Goal: Task Accomplishment & Management: Manage account settings

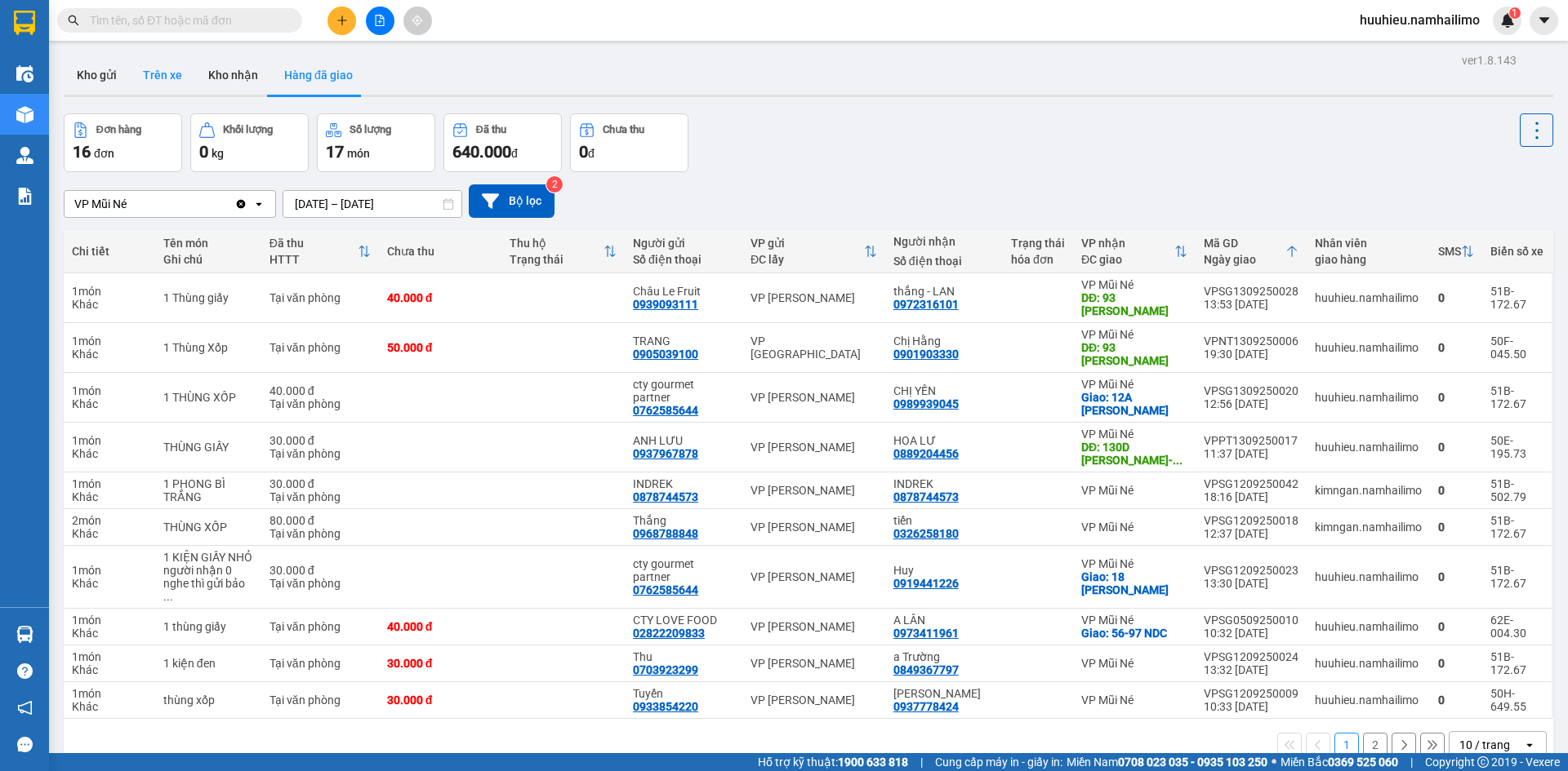
click at [169, 81] on button "Trên xe" at bounding box center [162, 75] width 65 height 39
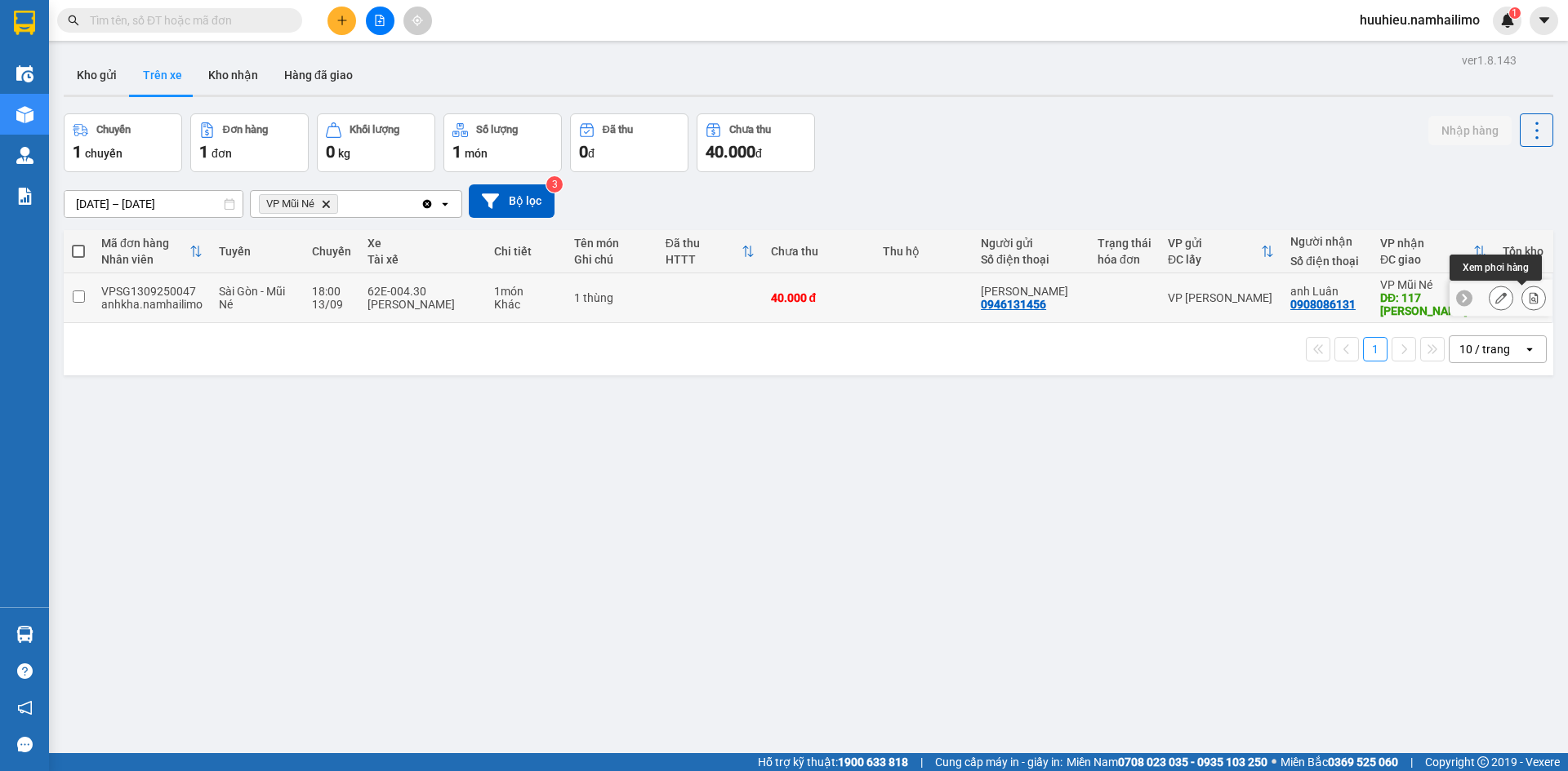
click at [1524, 305] on button at bounding box center [1533, 298] width 23 height 28
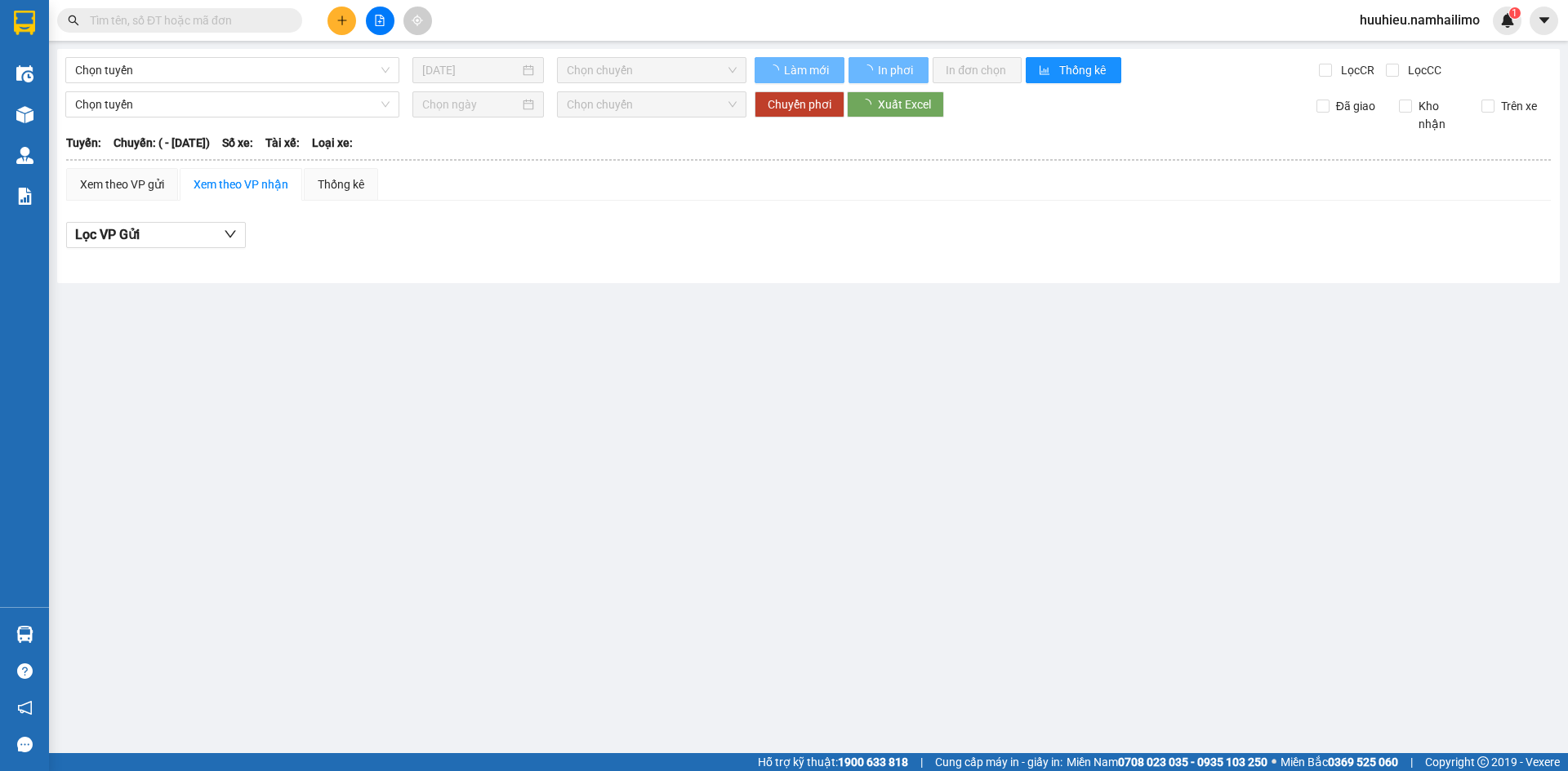
type input "[DATE]"
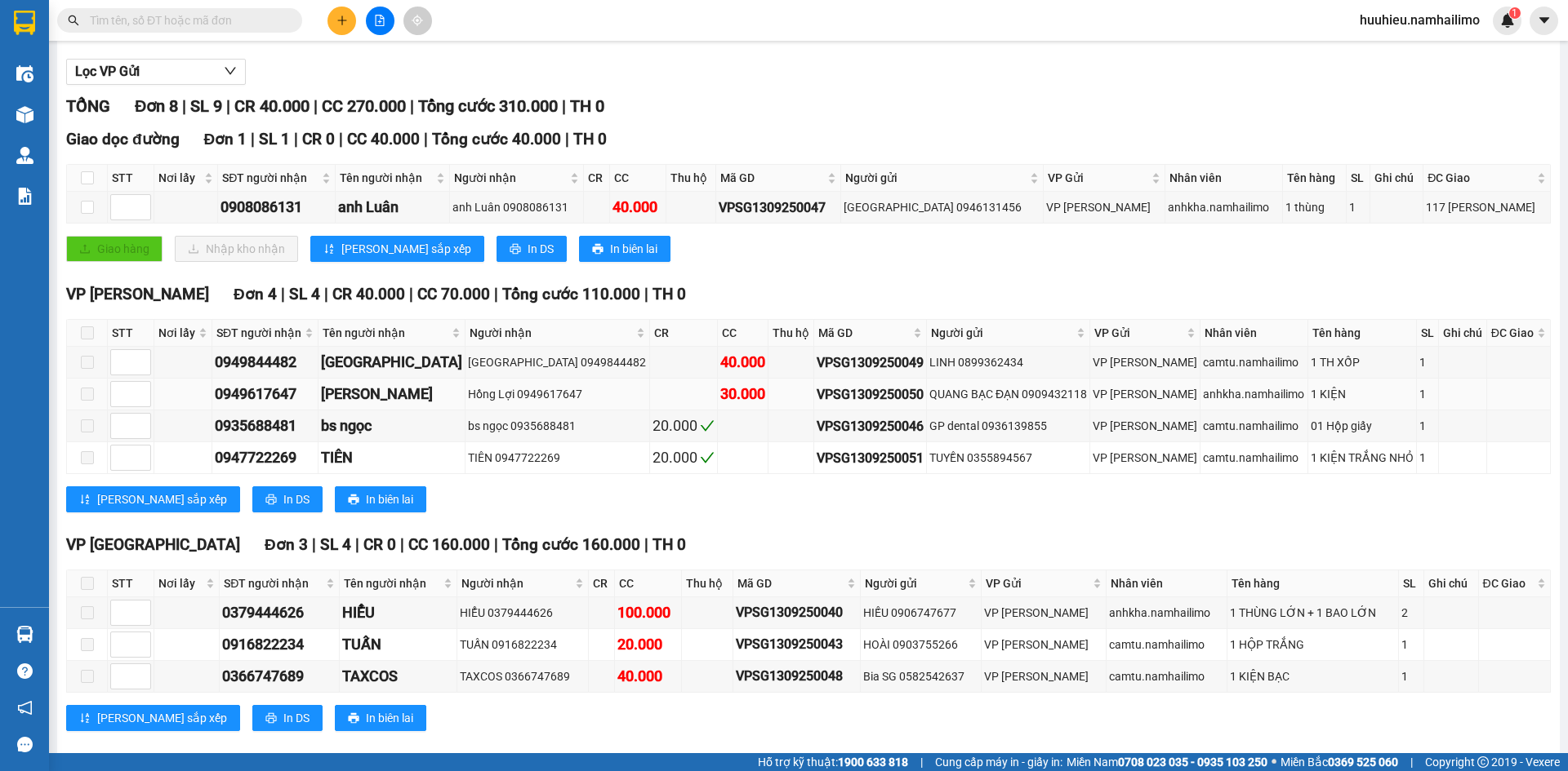
scroll to position [189, 0]
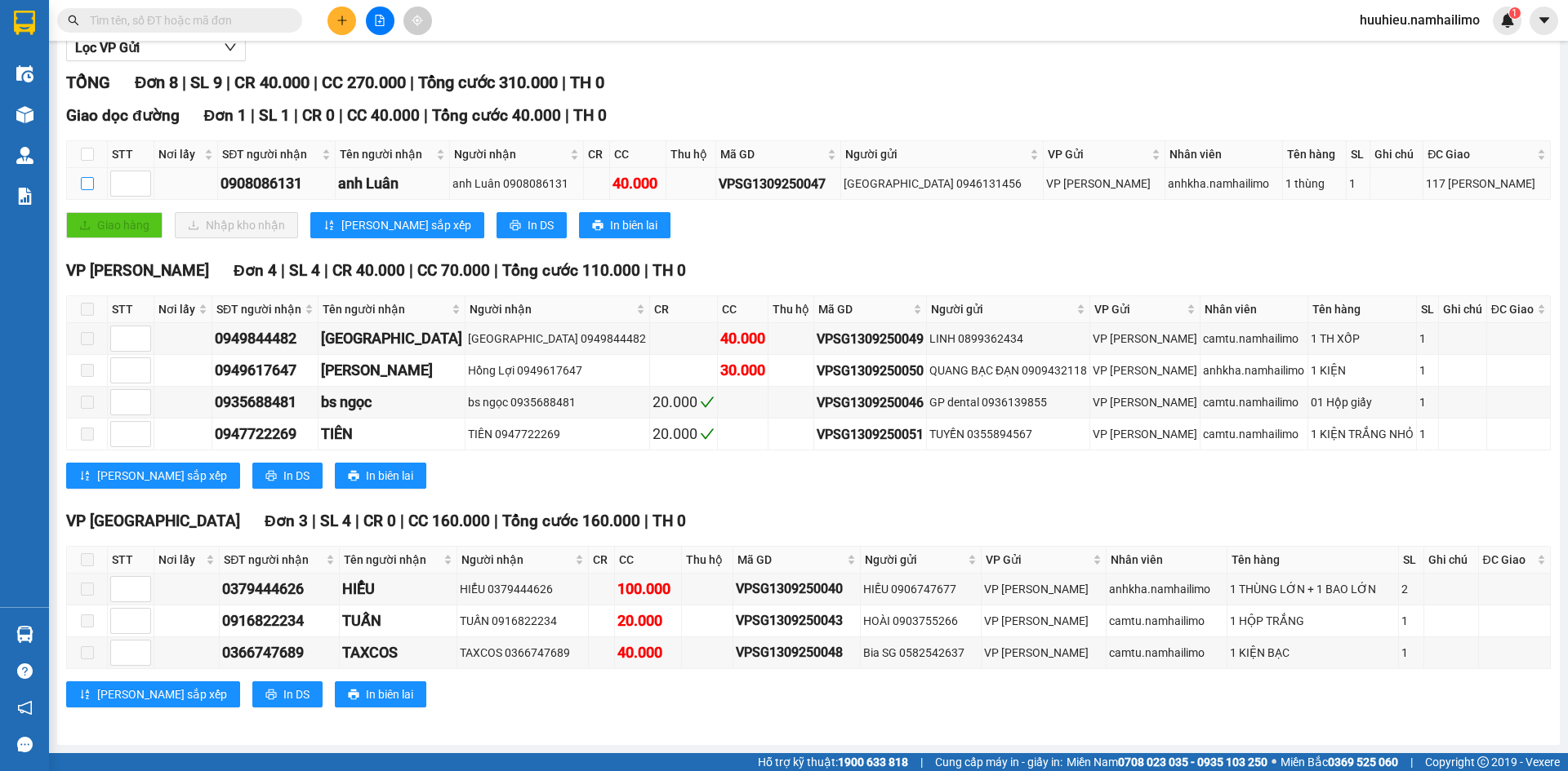
click at [85, 182] on input "checkbox" at bounding box center [87, 183] width 13 height 13
checkbox input "true"
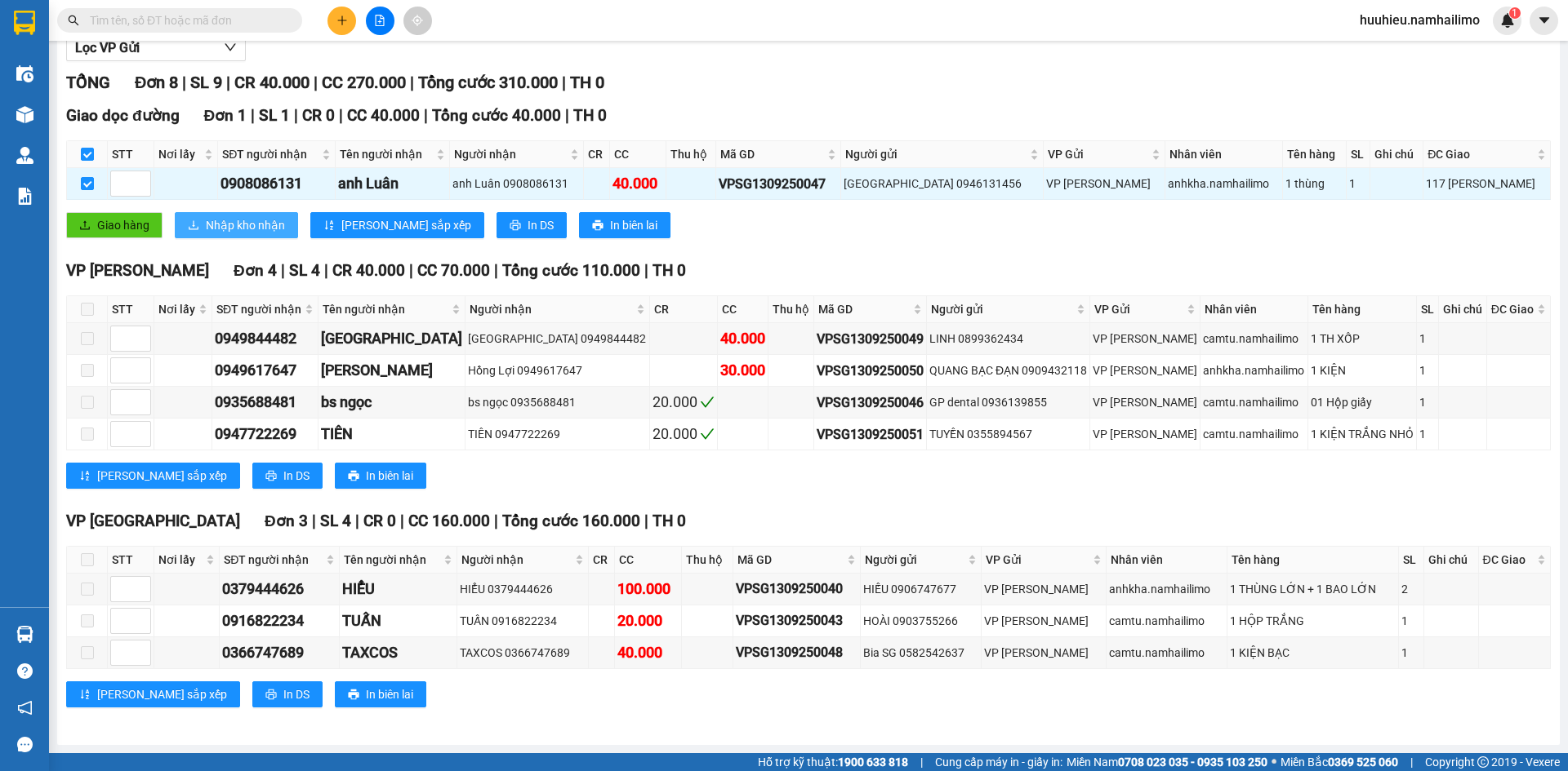
click at [215, 225] on span "Nhập kho nhận" at bounding box center [245, 225] width 79 height 18
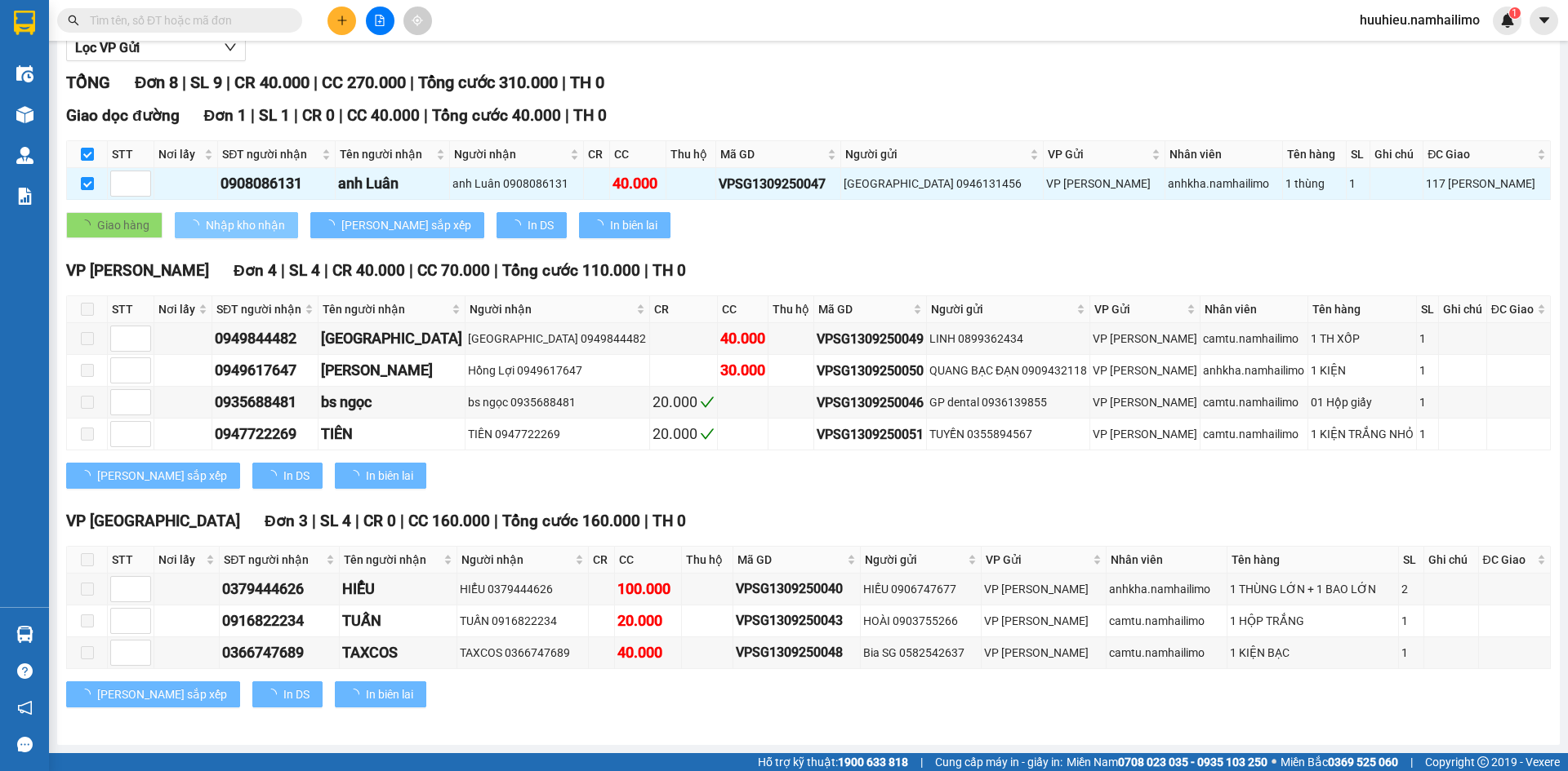
checkbox input "false"
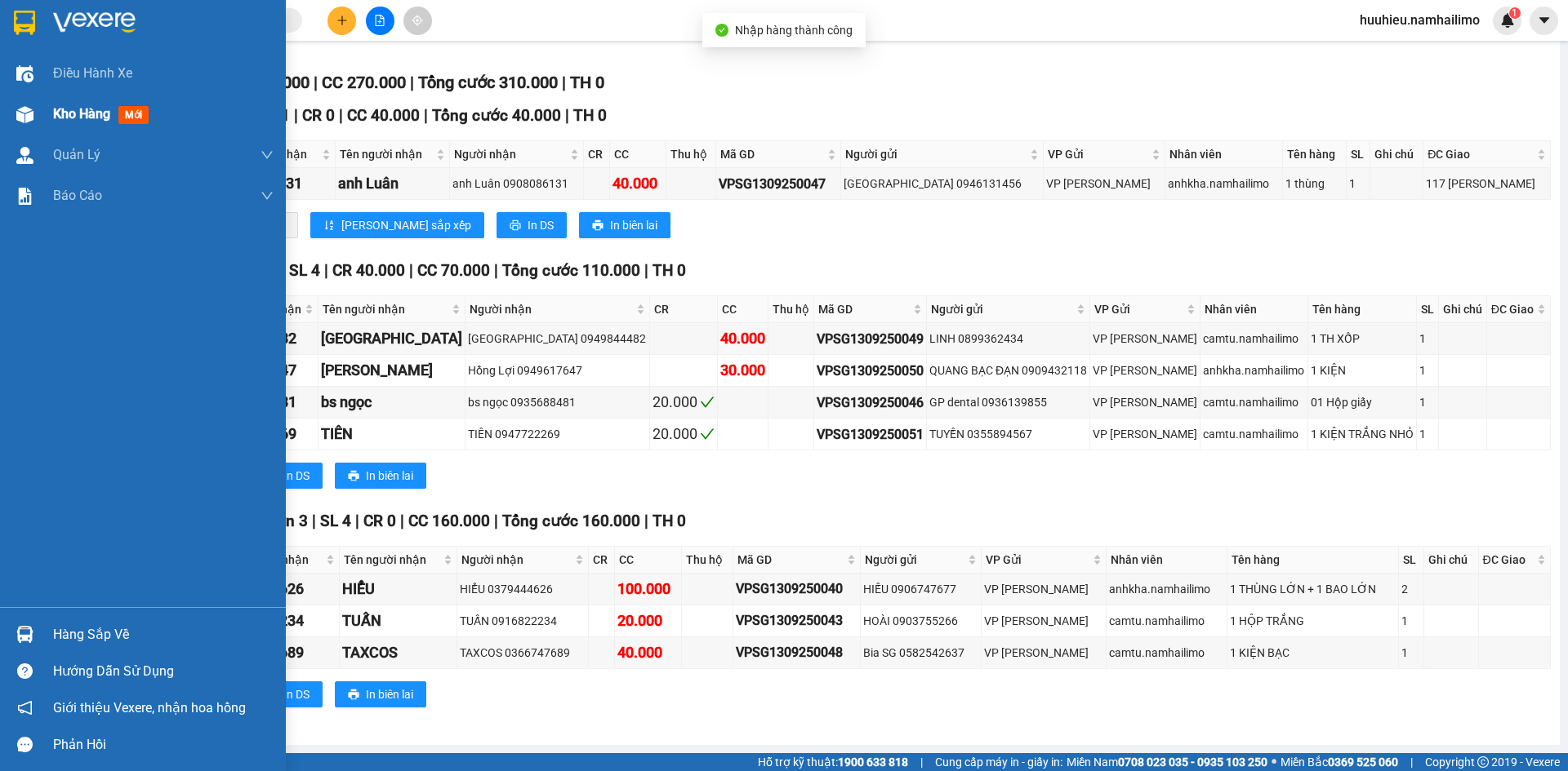
click at [71, 114] on span "Kho hàng" at bounding box center [82, 114] width 57 height 16
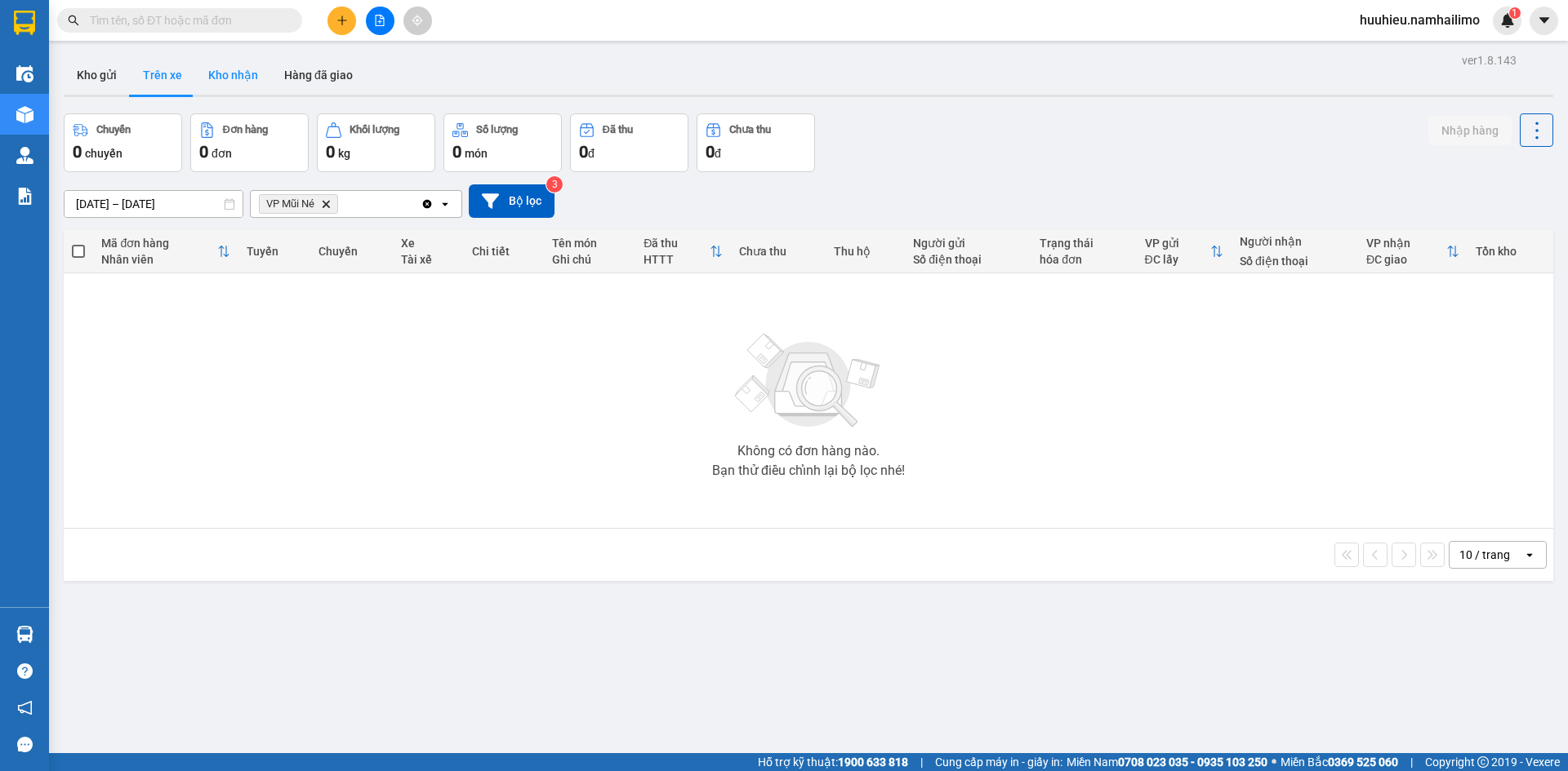
click at [225, 86] on button "Kho nhận" at bounding box center [233, 75] width 76 height 39
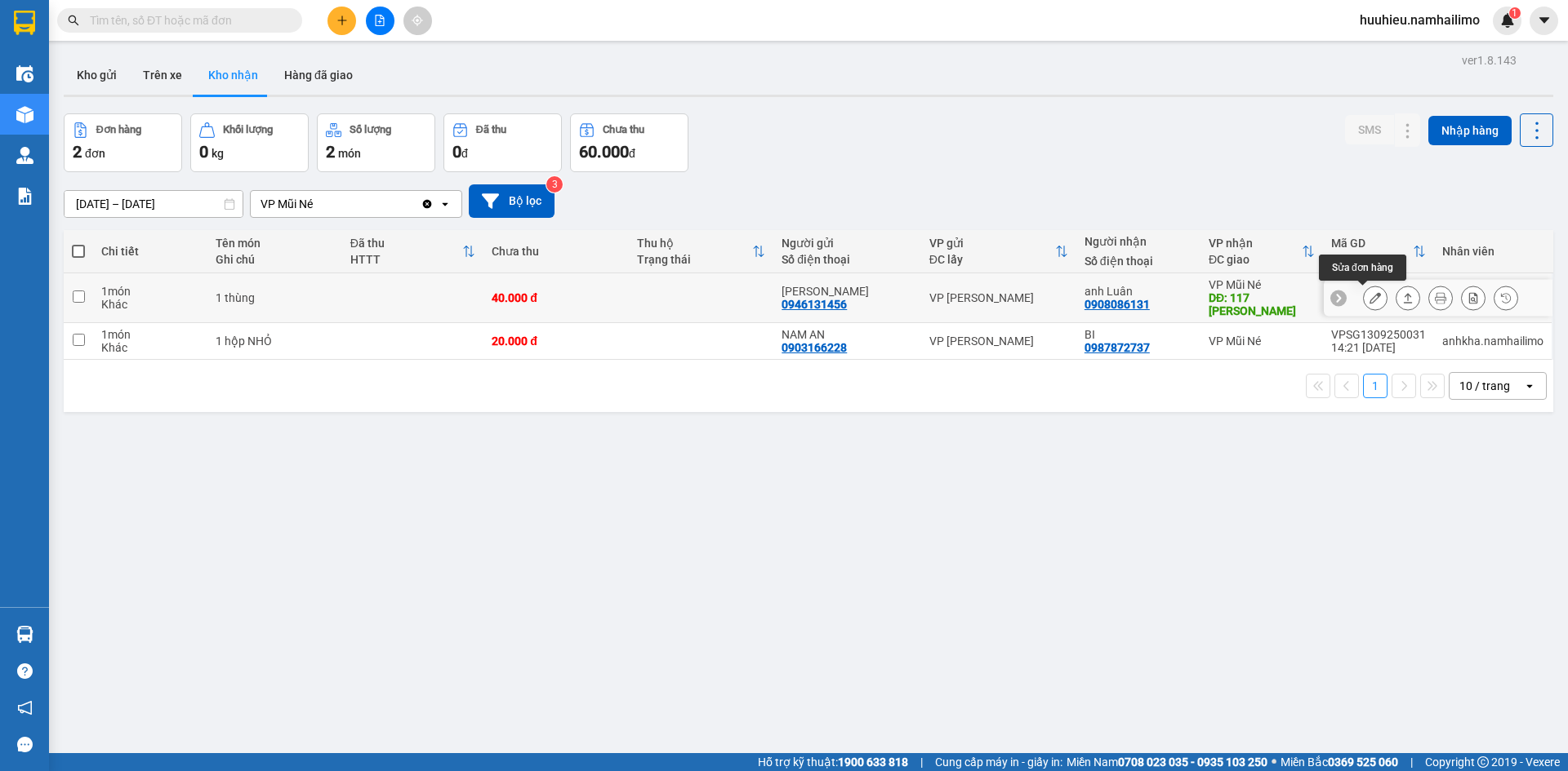
click at [1369, 298] on icon at bounding box center [1375, 298] width 11 height 11
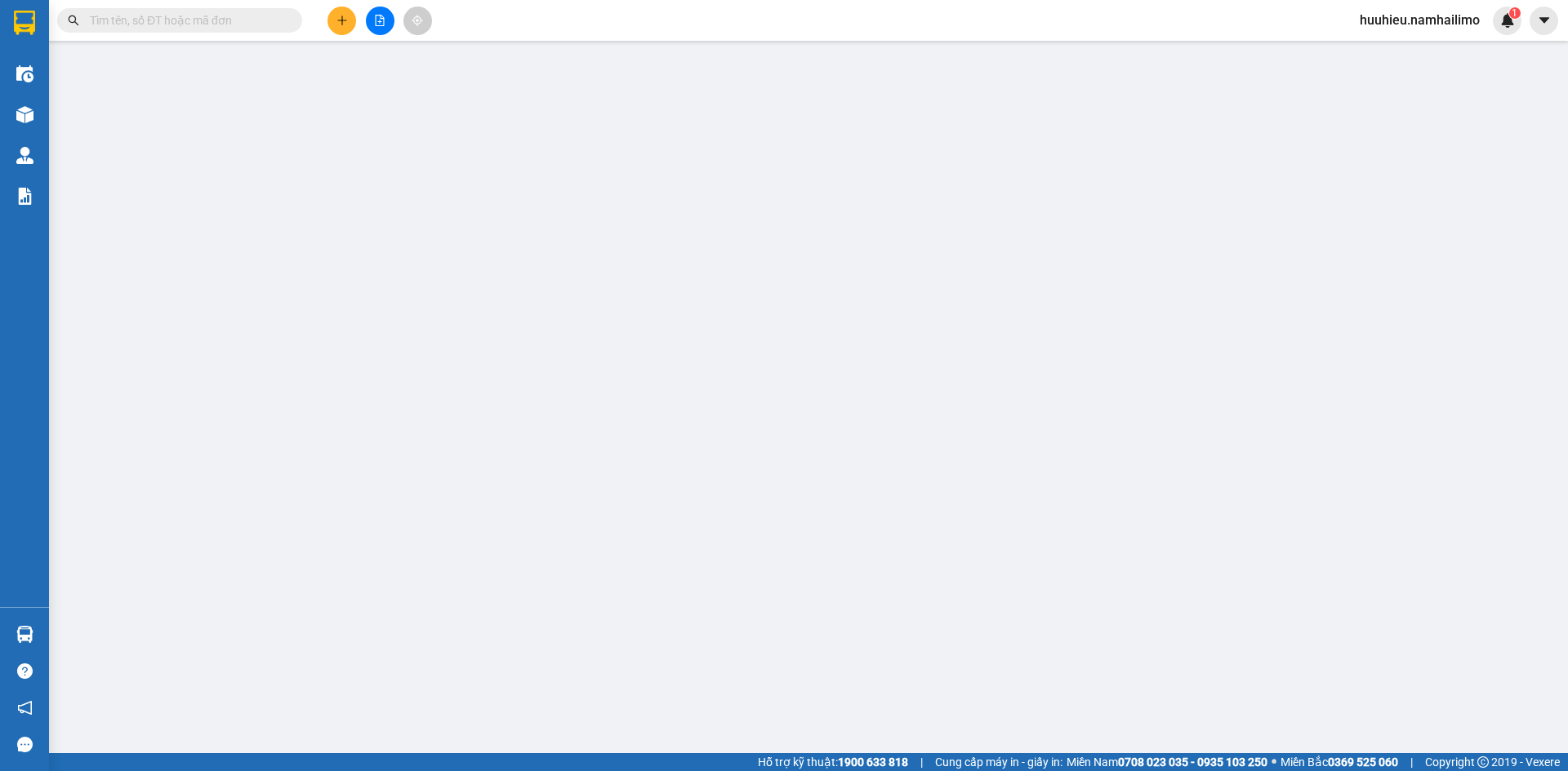
type input "0946131456"
type input "[PERSON_NAME]"
type input "0908086131"
type input "anh Luân"
type input "117 [PERSON_NAME]"
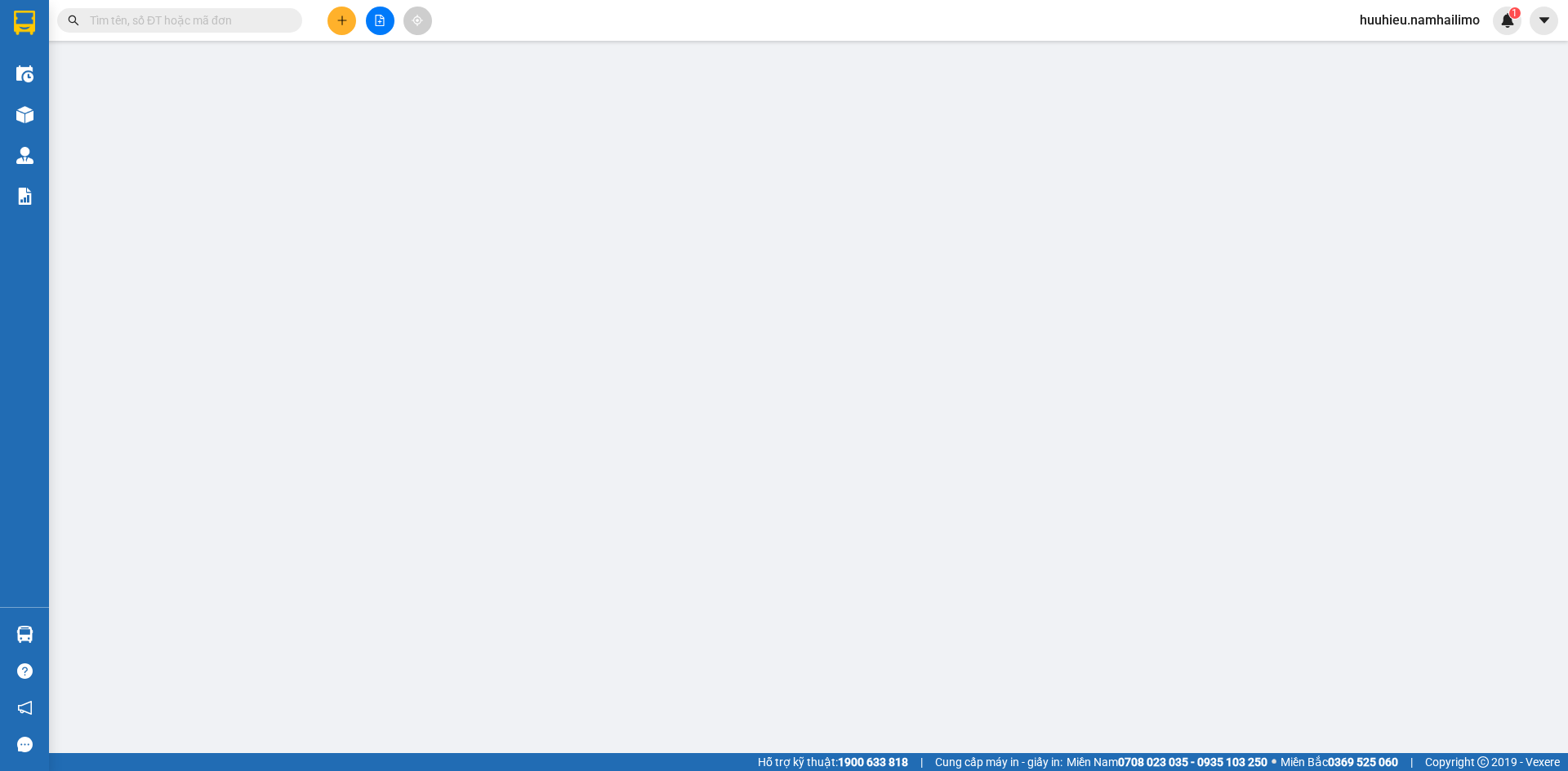
type input "40.000"
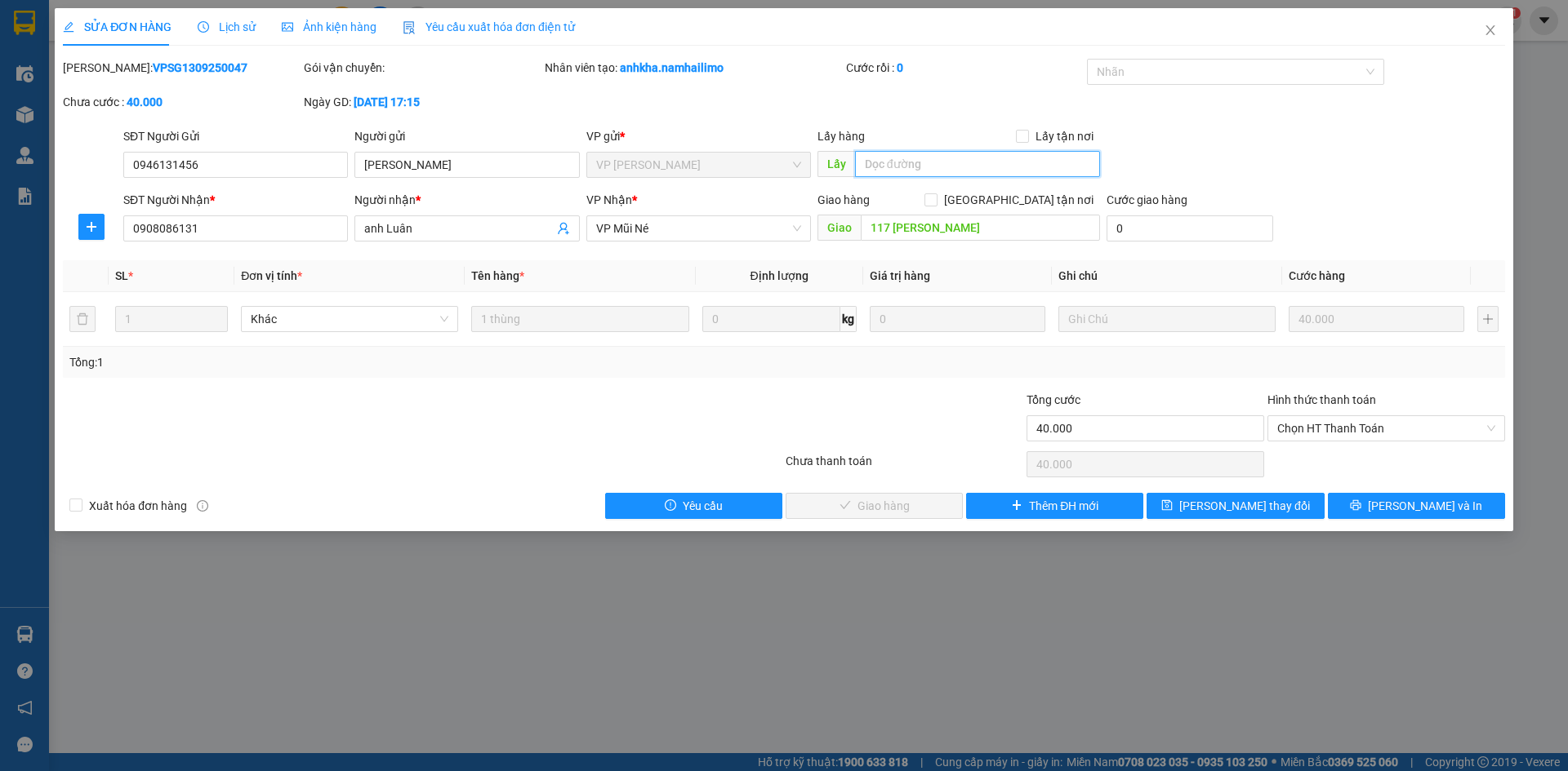
click at [892, 157] on input "text" at bounding box center [976, 164] width 245 height 27
type input "HƯNG"
click at [1223, 518] on button "[PERSON_NAME] thay đổi" at bounding box center [1235, 505] width 177 height 27
